Goal: Task Accomplishment & Management: Manage account settings

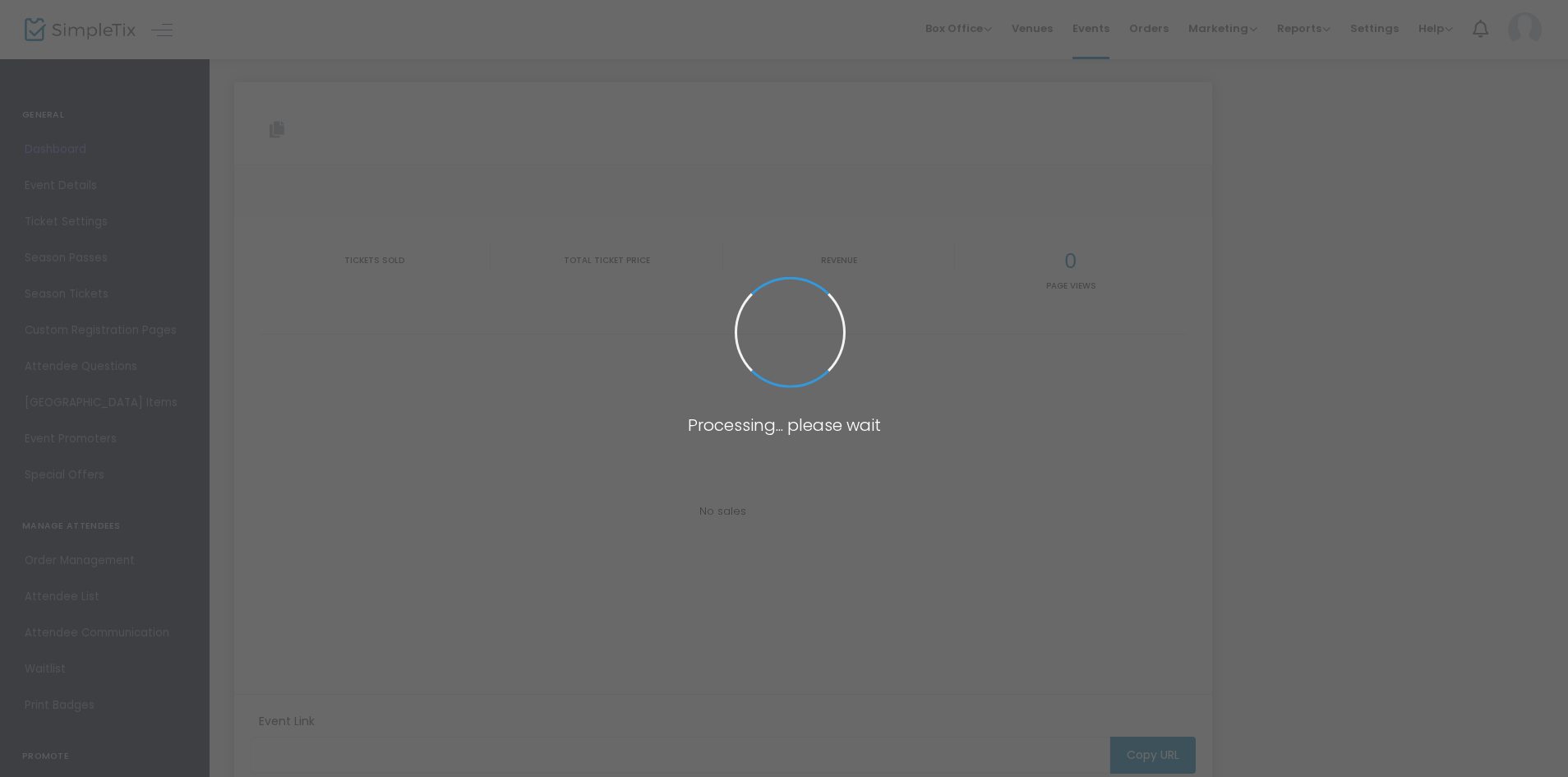
type input "[URL][DOMAIN_NAME]"
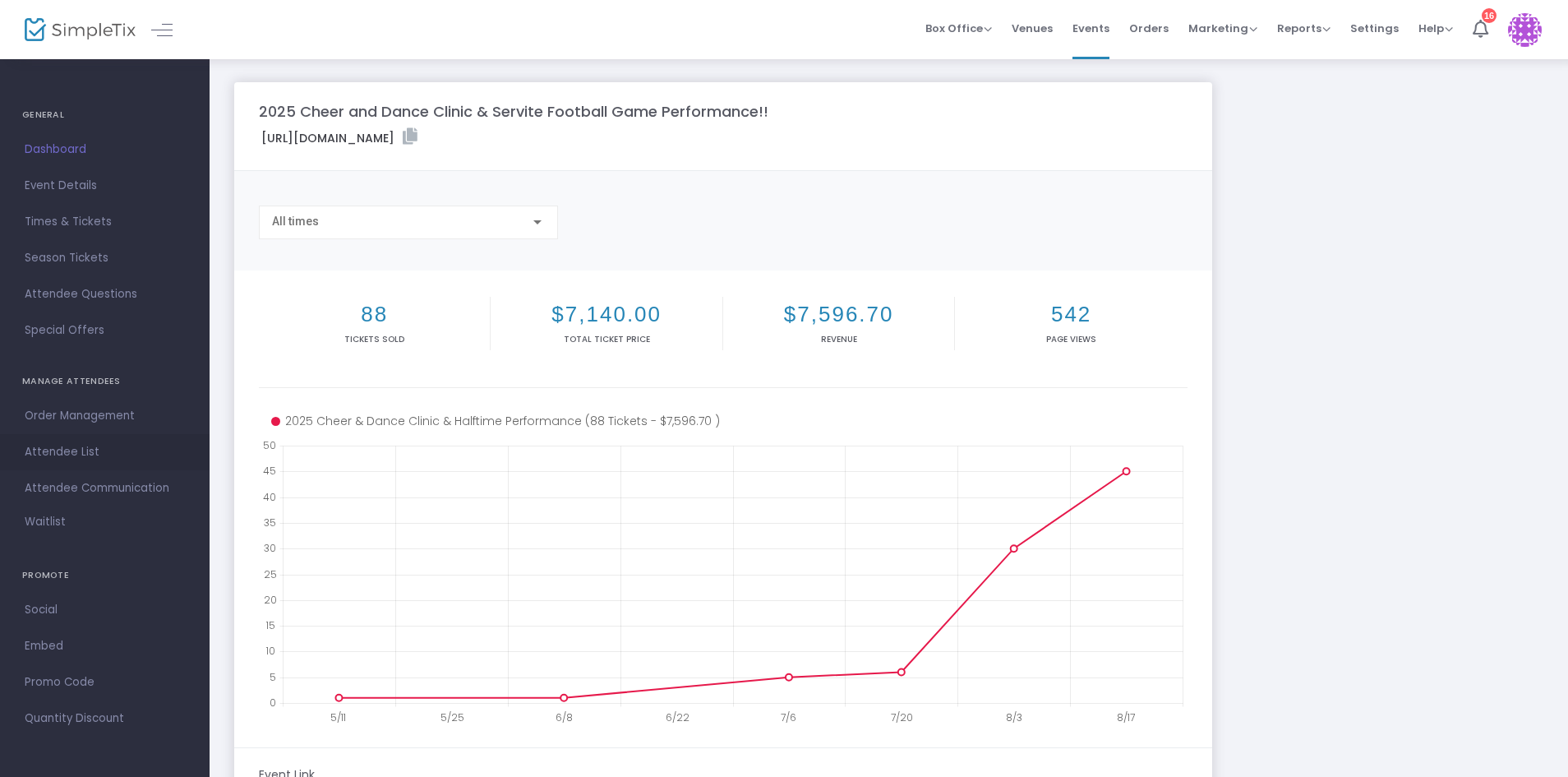
click at [69, 454] on span "Attendee List" at bounding box center [105, 453] width 160 height 22
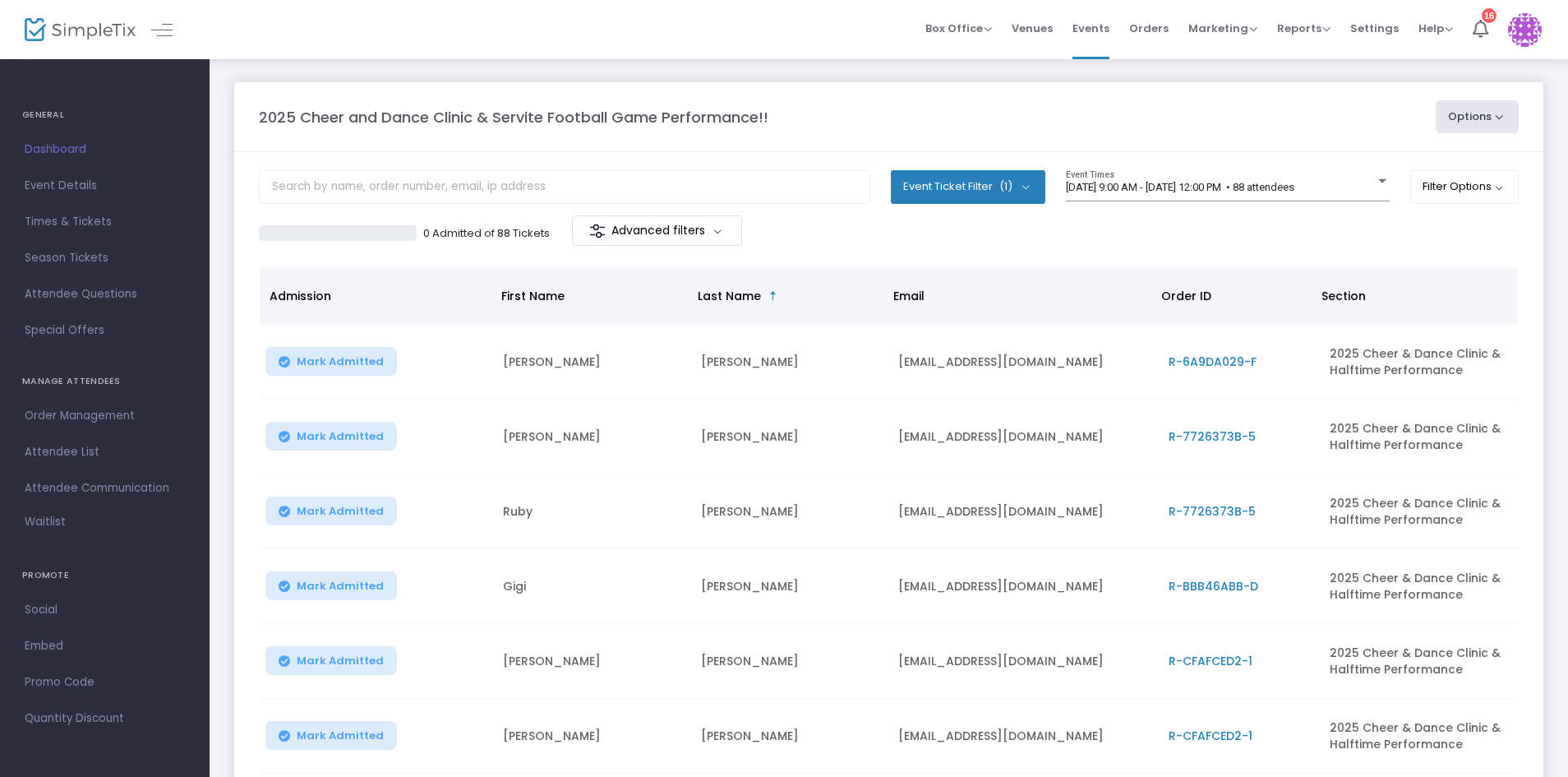
click at [1486, 119] on button "Options" at bounding box center [1478, 117] width 84 height 33
click at [1436, 158] on li "Export List" at bounding box center [1432, 165] width 151 height 32
radio input "false"
radio input "true"
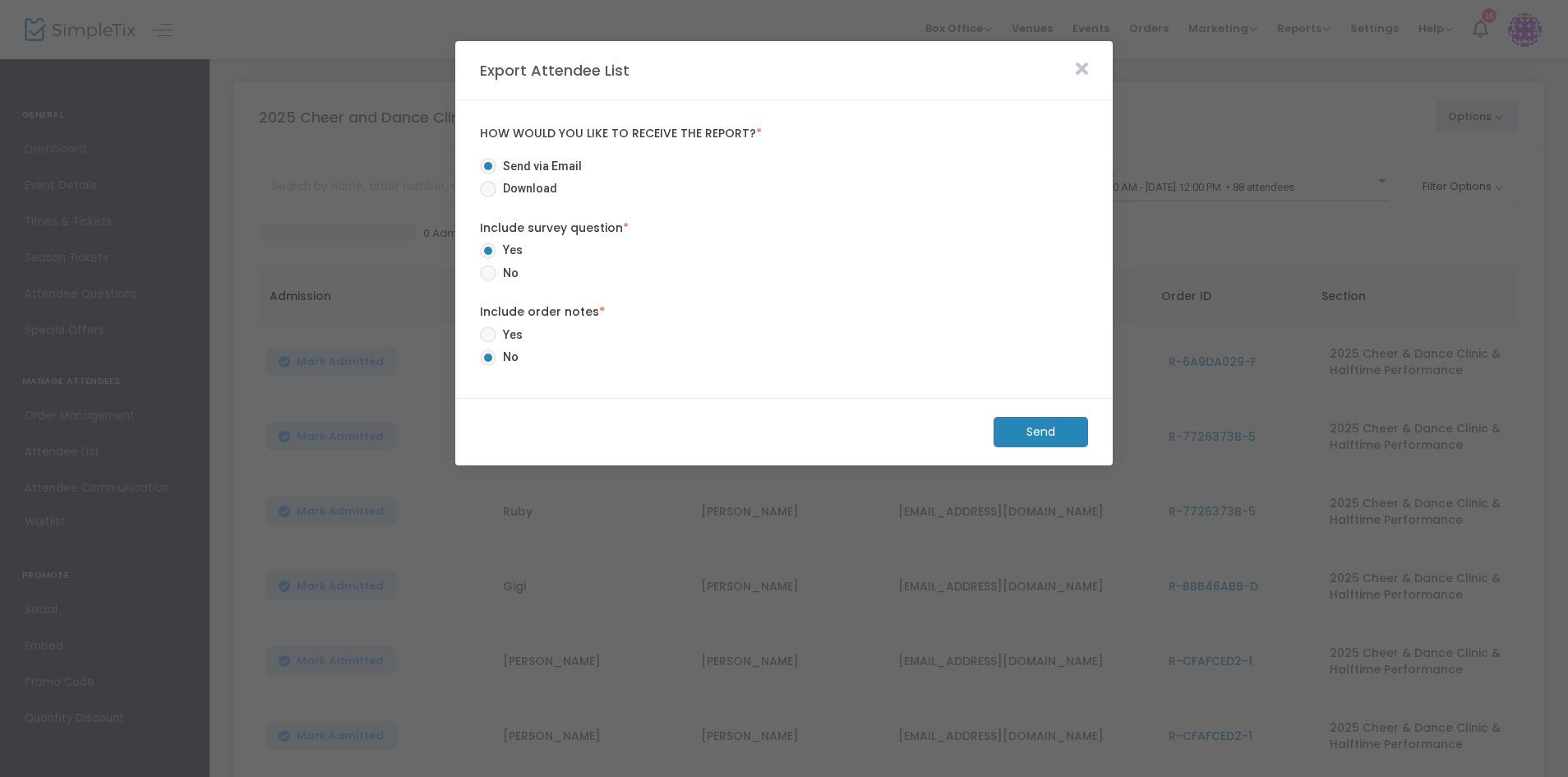
click at [511, 336] on span "Yes" at bounding box center [509, 335] width 26 height 18
click at [488, 343] on input "Yes" at bounding box center [487, 343] width 1 height 1
click at [1045, 427] on m-button "Send" at bounding box center [1040, 432] width 95 height 30
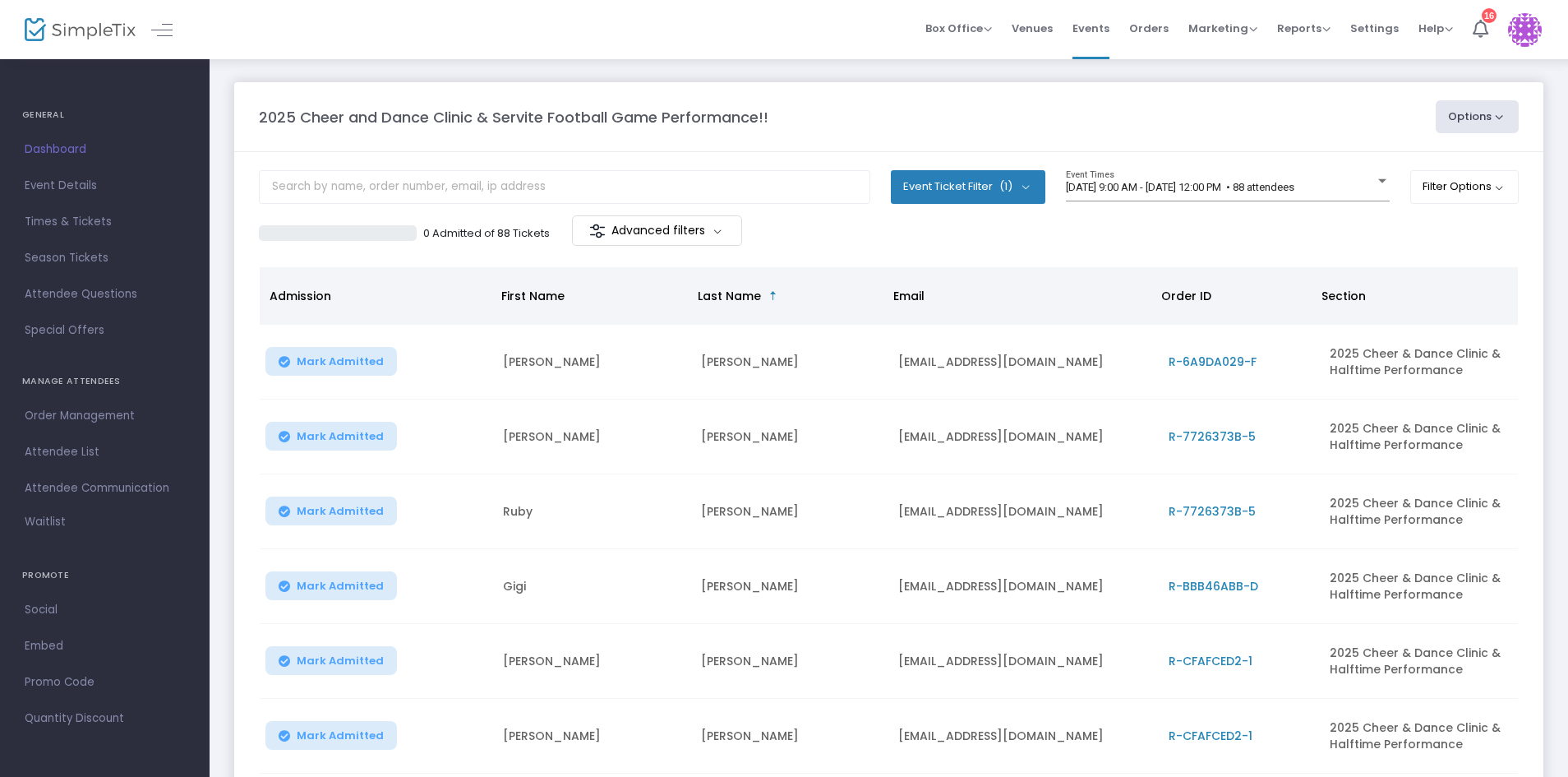
click at [1472, 110] on button "Options" at bounding box center [1478, 117] width 84 height 33
click at [1408, 167] on li "Export List" at bounding box center [1432, 165] width 151 height 32
radio input "false"
radio input "true"
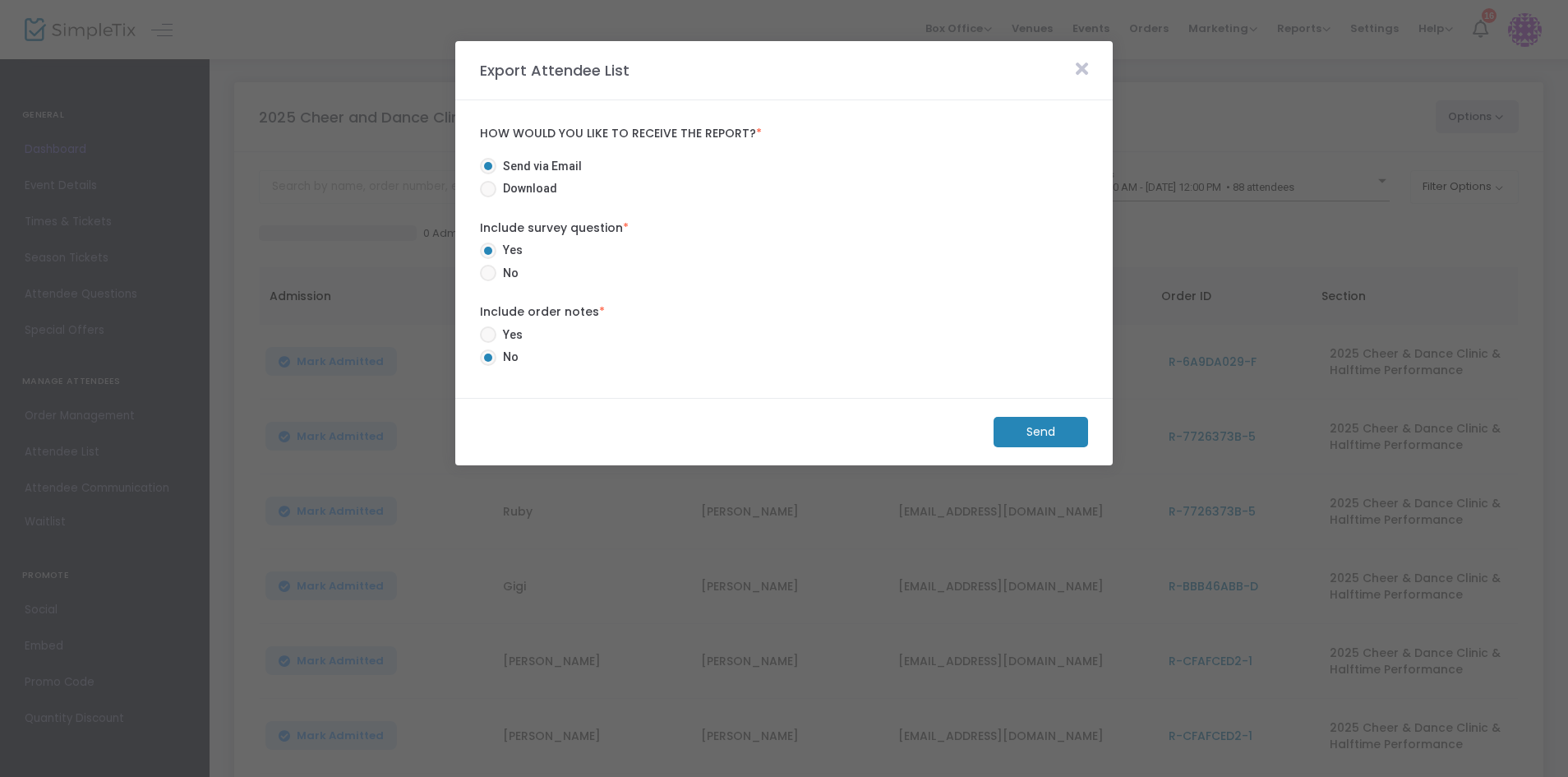
click at [485, 190] on span at bounding box center [487, 189] width 17 height 17
click at [487, 197] on input "Download" at bounding box center [487, 197] width 1 height 1
radio input "true"
click at [487, 330] on span at bounding box center [487, 334] width 17 height 17
click at [487, 343] on input "Yes" at bounding box center [487, 343] width 1 height 1
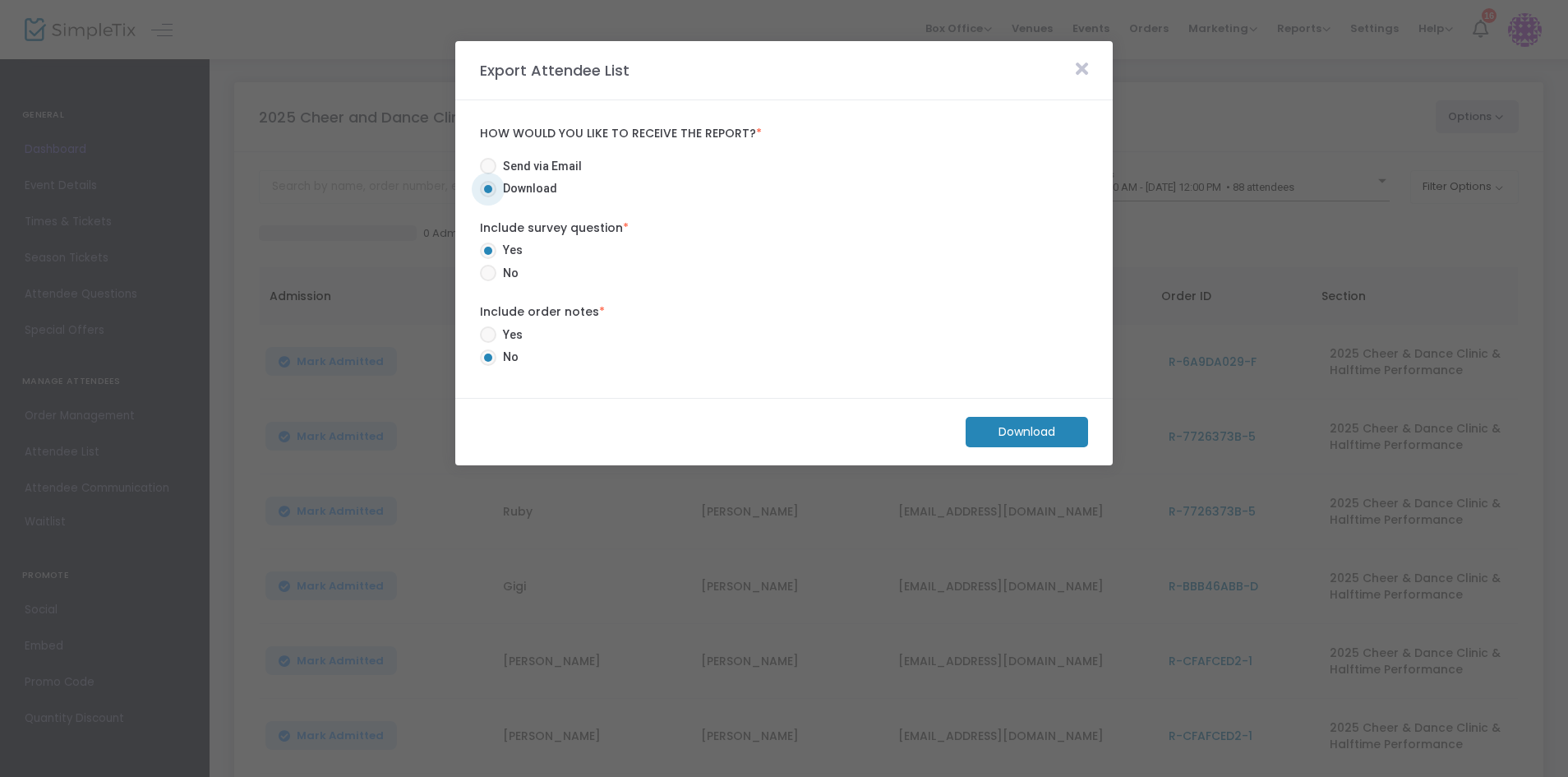
radio input "true"
click at [1035, 438] on m-button "Download" at bounding box center [1027, 432] width 122 height 30
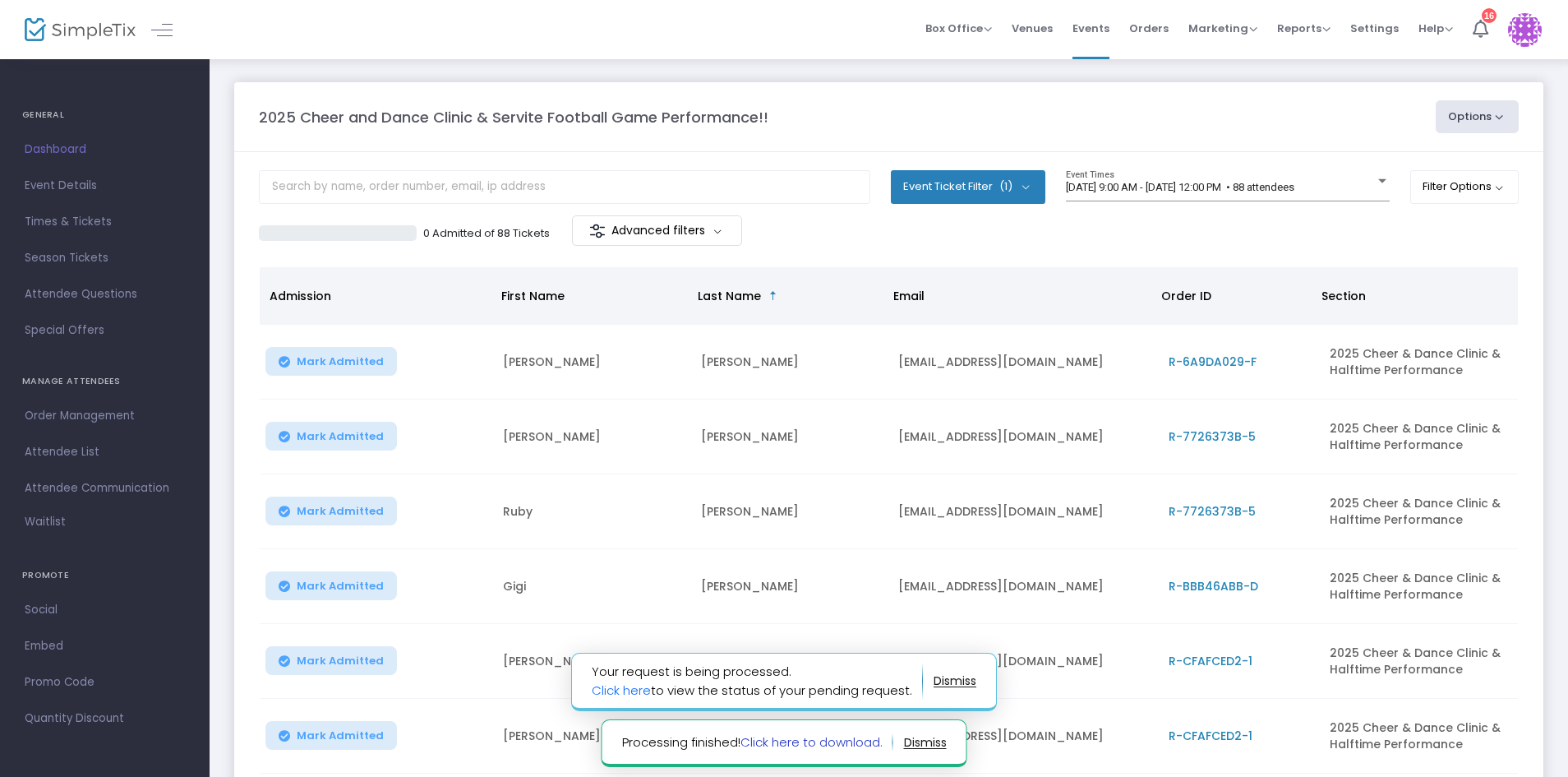
click at [791, 744] on link "Click here to download." at bounding box center [812, 743] width 143 height 18
